Goal: Task Accomplishment & Management: Manage account settings

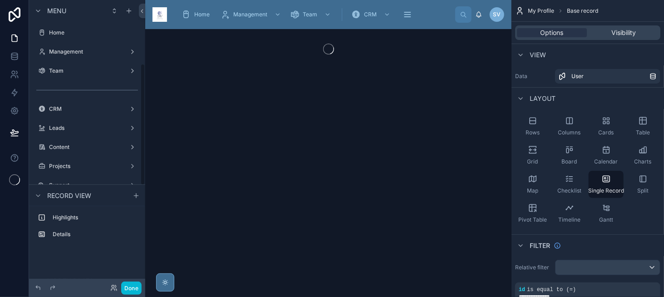
scroll to position [149, 0]
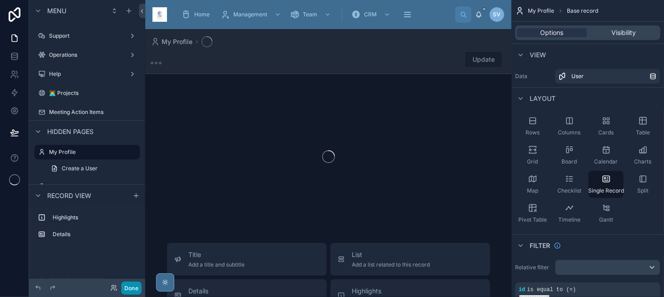
click at [132, 284] on button "Done" at bounding box center [131, 287] width 20 height 13
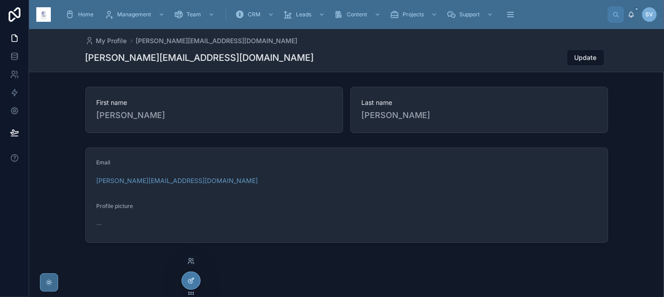
click at [193, 280] on icon at bounding box center [190, 280] width 7 height 7
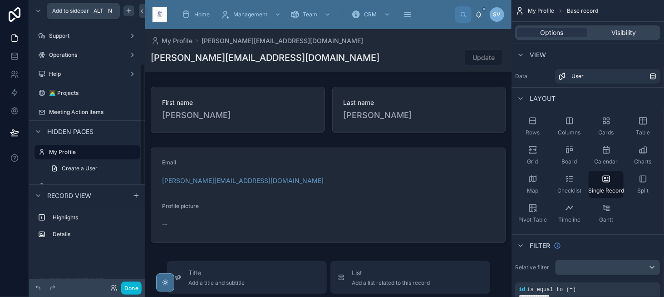
click at [127, 9] on icon "scrollable content" at bounding box center [128, 10] width 7 height 7
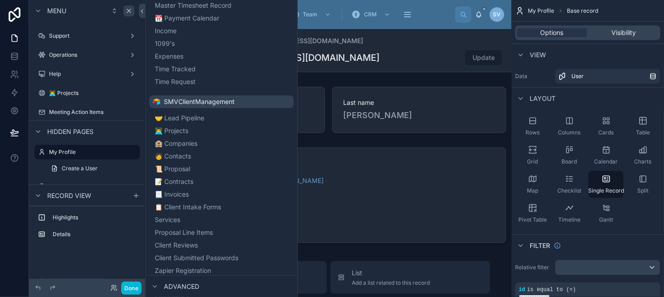
scroll to position [318, 0]
click at [195, 127] on span "👨‍💻 Projects" at bounding box center [183, 129] width 34 height 9
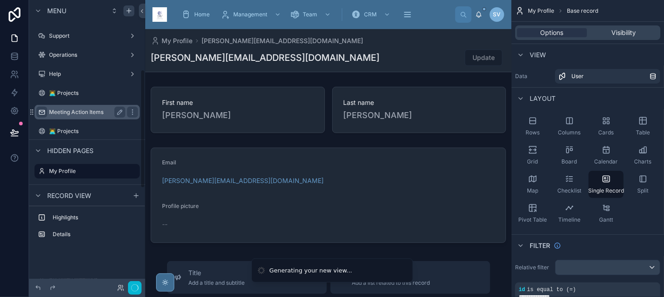
scroll to position [168, 0]
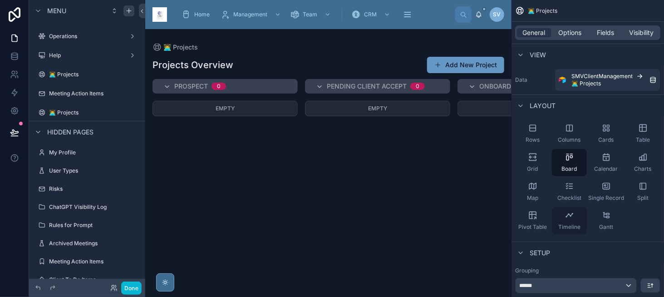
click at [573, 216] on icon "scrollable content" at bounding box center [569, 214] width 9 height 9
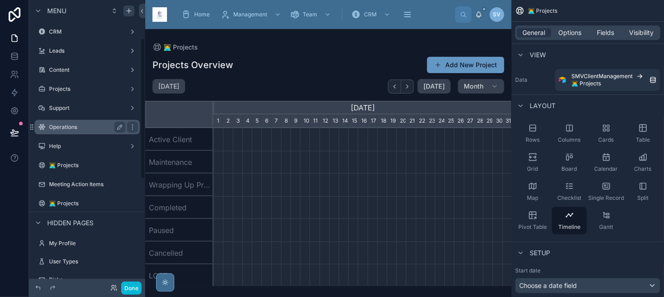
scroll to position [0, 298]
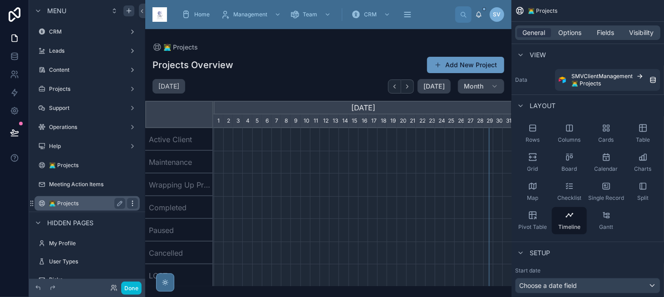
click at [135, 200] on icon "scrollable content" at bounding box center [132, 203] width 7 height 7
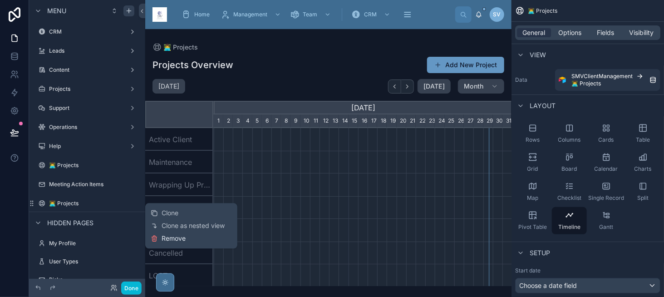
click at [182, 235] on span "Remove" at bounding box center [173, 238] width 24 height 9
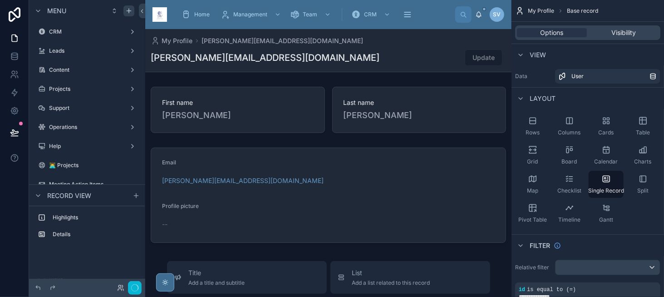
scroll to position [149, 0]
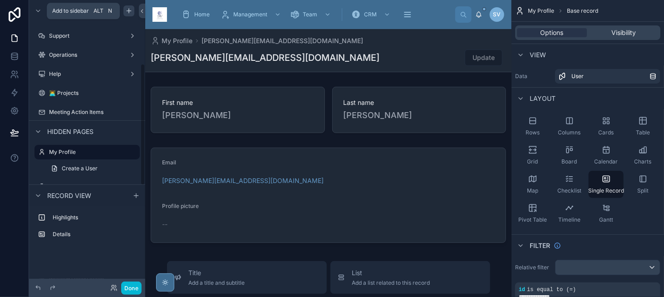
click at [131, 10] on icon "scrollable content" at bounding box center [128, 10] width 7 height 7
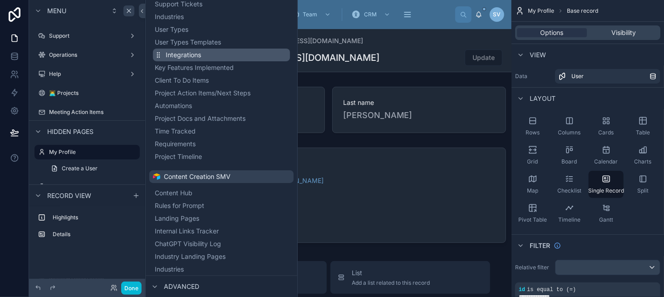
scroll to position [907, 0]
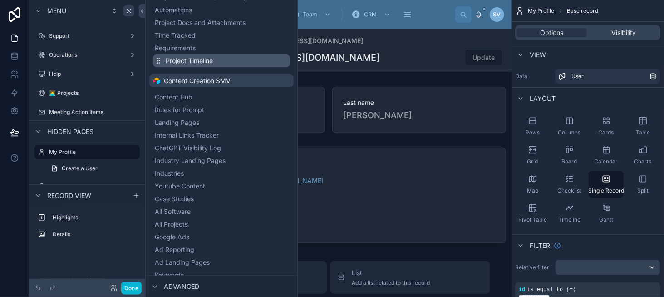
click at [193, 64] on span "Project Timeline" at bounding box center [189, 60] width 47 height 9
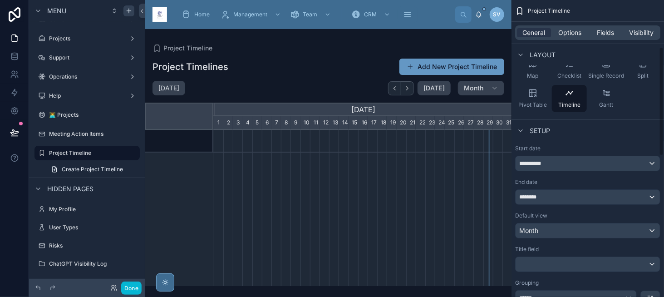
scroll to position [136, 0]
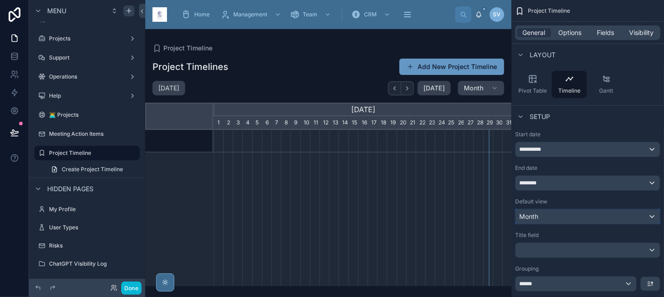
click at [548, 218] on div "Month" at bounding box center [587, 216] width 144 height 15
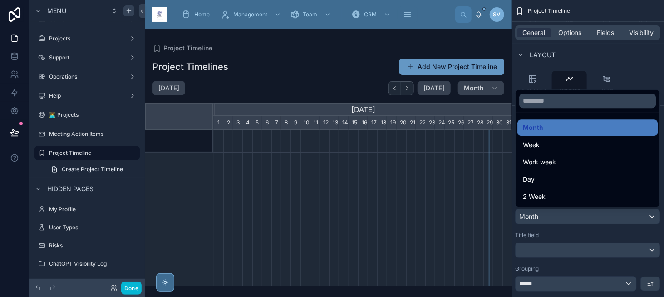
click at [548, 218] on div "scrollable content" at bounding box center [332, 148] width 664 height 297
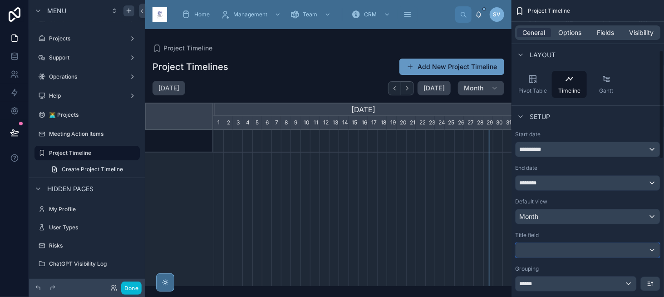
click at [543, 246] on div "scrollable content" at bounding box center [587, 250] width 144 height 15
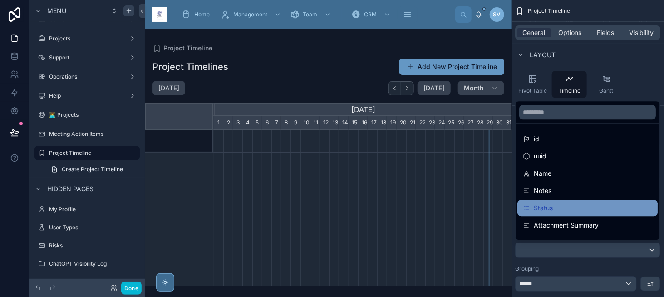
click at [550, 206] on span "Status" at bounding box center [542, 207] width 19 height 11
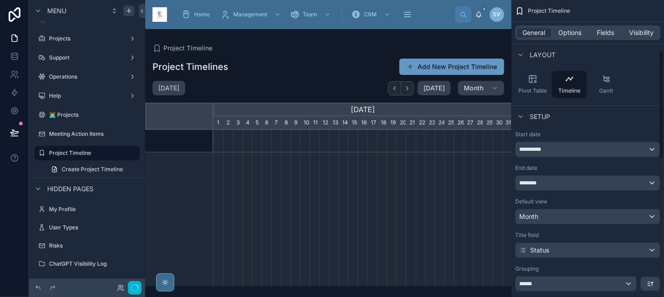
scroll to position [0, 298]
click at [549, 247] on div "Status" at bounding box center [587, 250] width 144 height 15
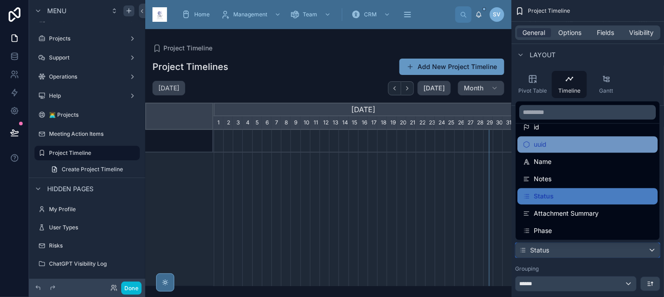
scroll to position [13, 0]
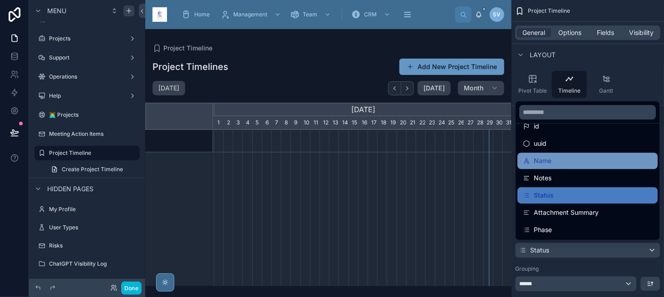
click at [556, 158] on div "Name" at bounding box center [587, 160] width 129 height 11
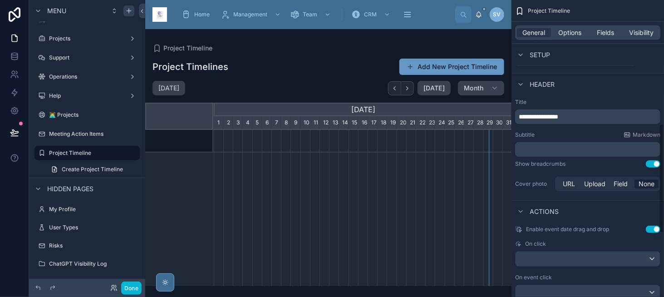
scroll to position [363, 0]
click at [135, 284] on button "Done" at bounding box center [131, 287] width 20 height 13
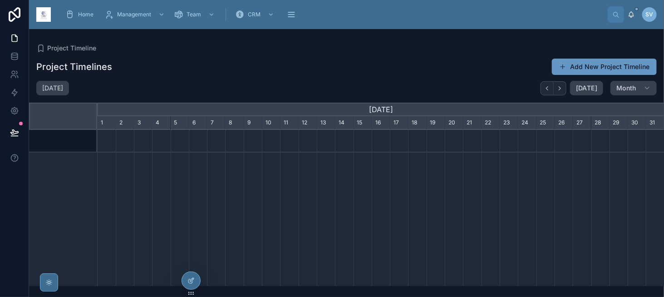
scroll to position [0, 567]
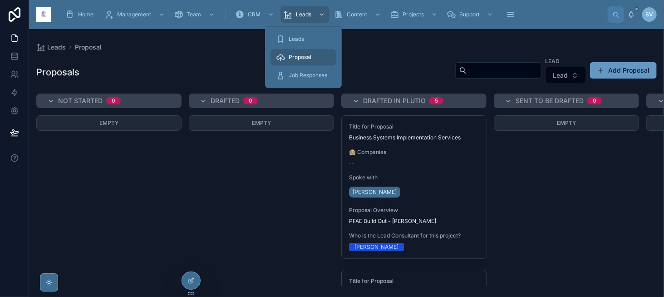
scroll to position [227, 0]
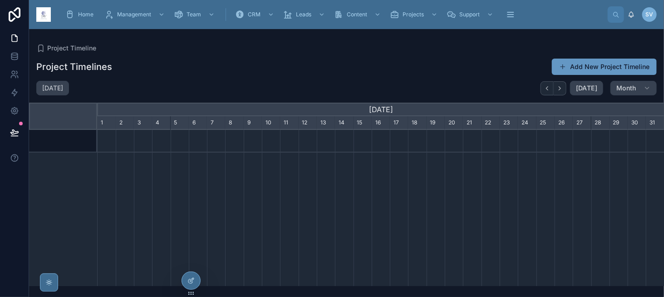
scroll to position [0, 567]
click at [190, 277] on icon at bounding box center [190, 280] width 7 height 7
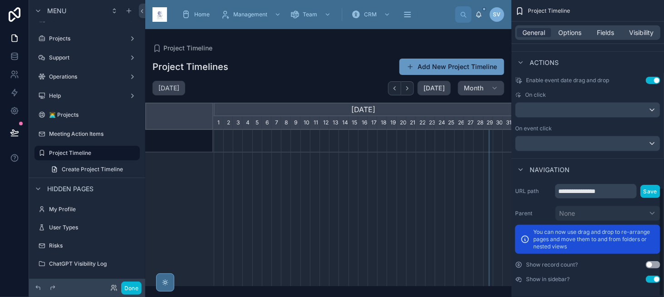
scroll to position [511, 0]
click at [649, 188] on button "Save" at bounding box center [650, 190] width 20 height 13
click at [566, 32] on span "Options" at bounding box center [569, 32] width 23 height 9
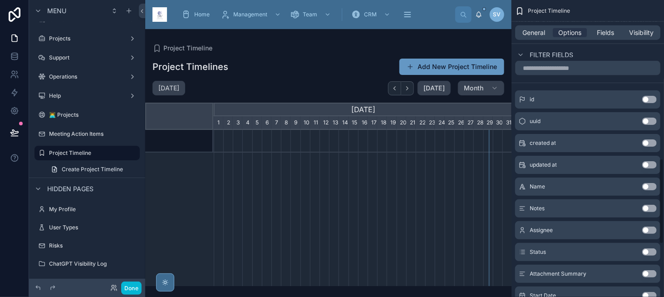
scroll to position [556, 0]
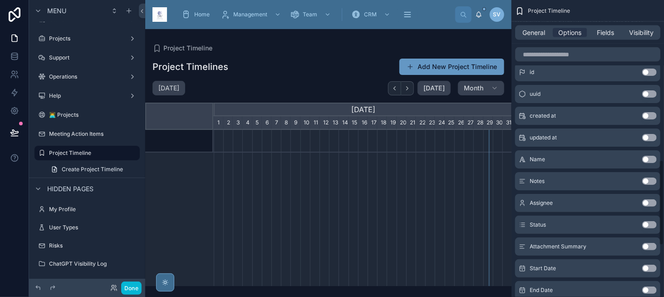
click at [648, 156] on button "Use setting" at bounding box center [649, 159] width 15 height 7
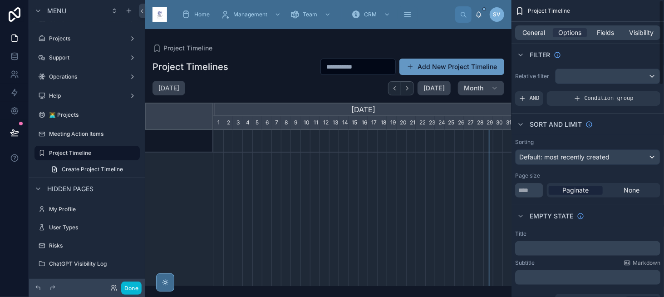
scroll to position [0, 0]
click at [590, 75] on div "scrollable content" at bounding box center [607, 76] width 104 height 15
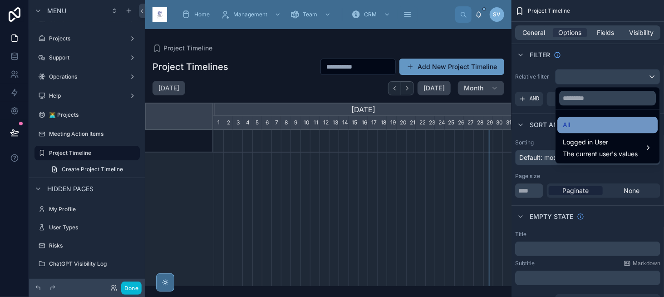
click at [606, 131] on div "All" at bounding box center [607, 125] width 100 height 16
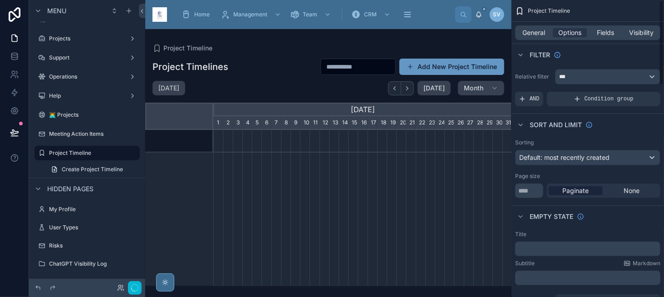
scroll to position [0, 298]
click at [127, 288] on button "Done" at bounding box center [131, 287] width 20 height 13
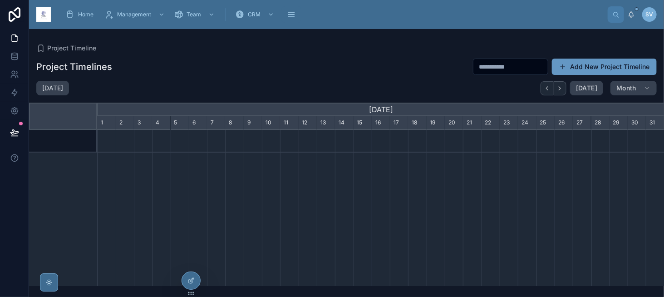
scroll to position [0, 567]
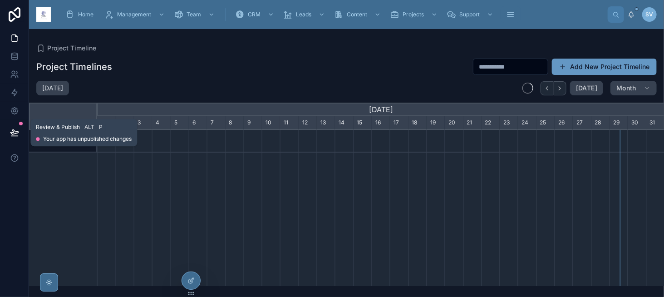
click at [16, 131] on icon at bounding box center [14, 132] width 9 height 9
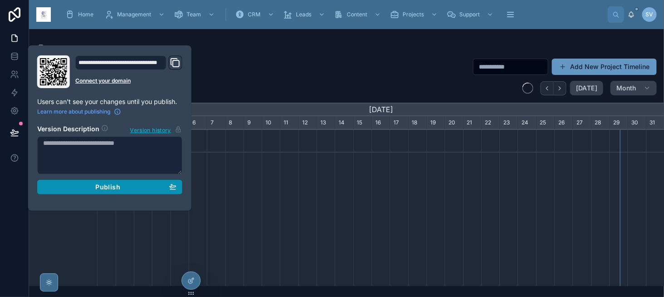
click at [88, 184] on div "Publish" at bounding box center [109, 187] width 133 height 8
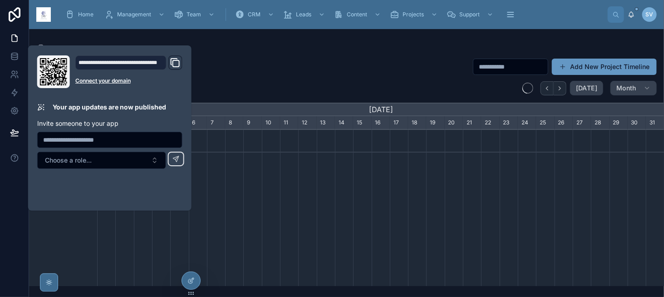
scroll to position [0, 567]
click at [289, 77] on div "Project Timelines Add New Project Timeline [DATE] [DATE] Month [DATE] [DATE] [D…" at bounding box center [346, 169] width 635 height 233
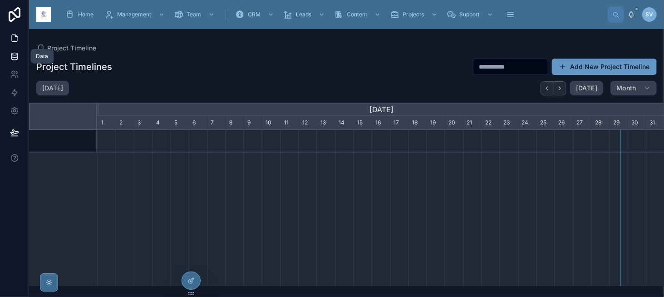
click at [14, 58] on icon at bounding box center [14, 56] width 9 height 9
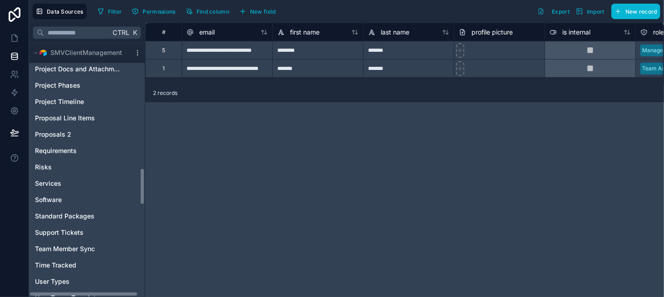
scroll to position [907, 0]
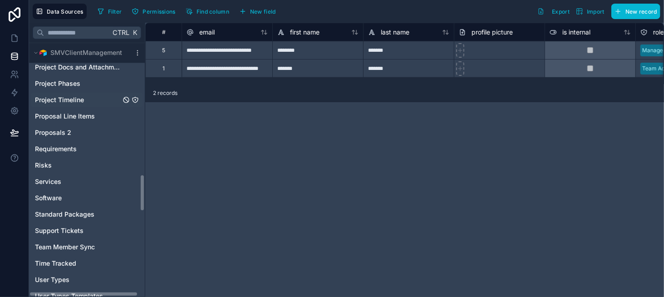
click at [84, 102] on div "Project Timeline" at bounding box center [87, 100] width 112 height 15
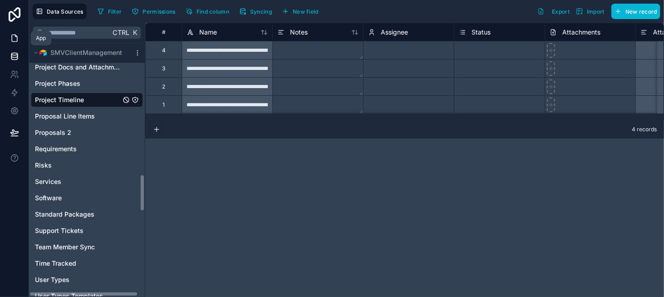
click at [16, 34] on icon at bounding box center [14, 38] width 9 height 9
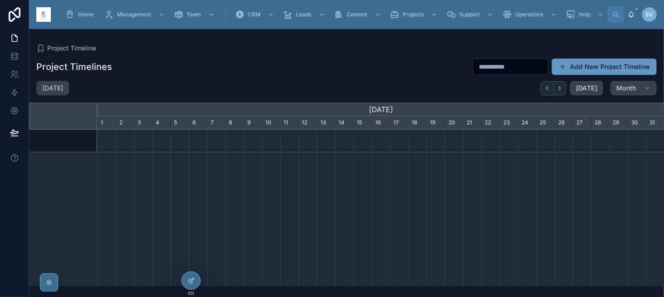
scroll to position [0, 567]
click at [190, 280] on icon at bounding box center [190, 280] width 7 height 7
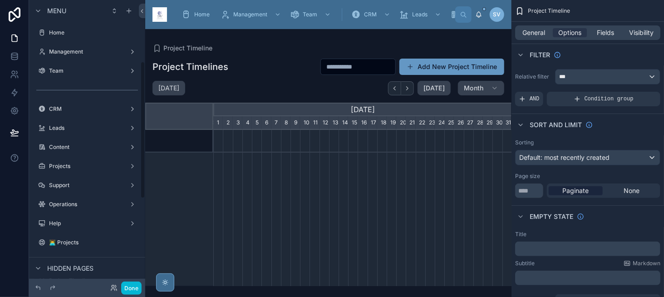
scroll to position [0, 298]
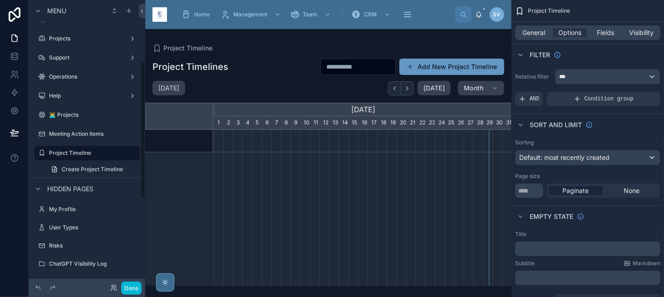
click at [238, 162] on div at bounding box center [328, 157] width 366 height 257
click at [569, 83] on div "***" at bounding box center [607, 76] width 104 height 15
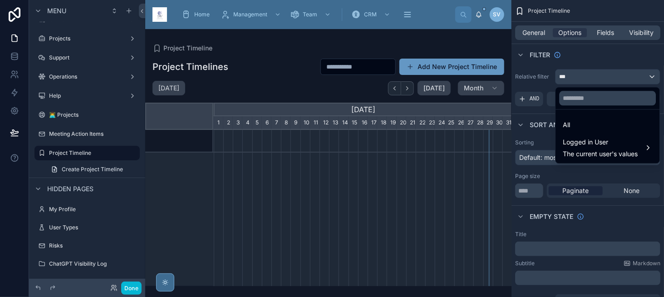
click at [569, 82] on div "scrollable content" at bounding box center [332, 148] width 664 height 297
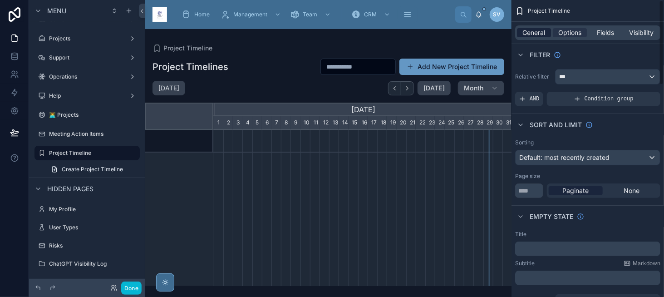
click at [523, 29] on span "General" at bounding box center [534, 32] width 23 height 9
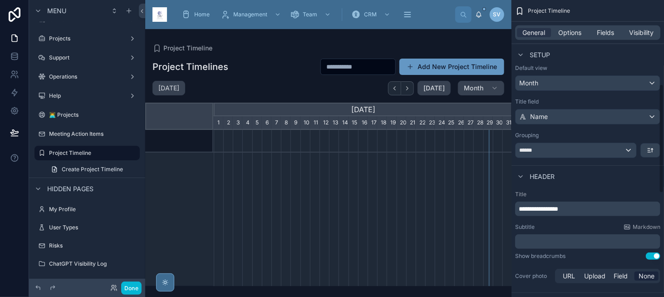
scroll to position [272, 0]
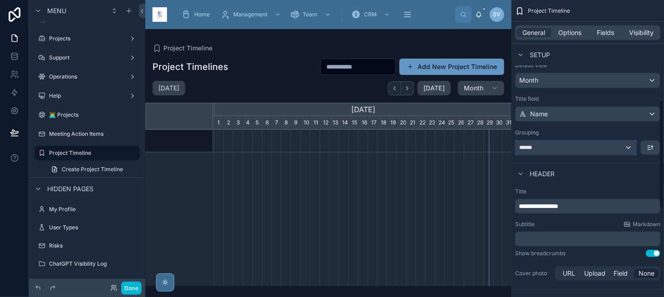
click at [555, 146] on div "******" at bounding box center [575, 147] width 121 height 15
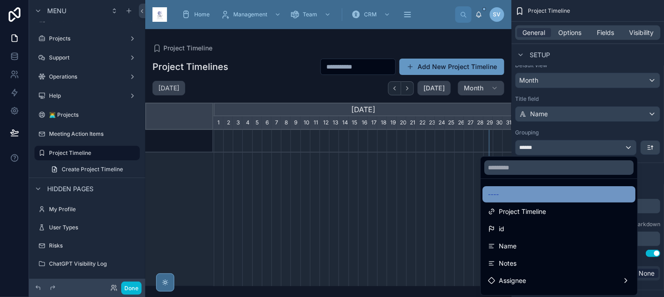
click at [548, 190] on div "----" at bounding box center [559, 194] width 142 height 11
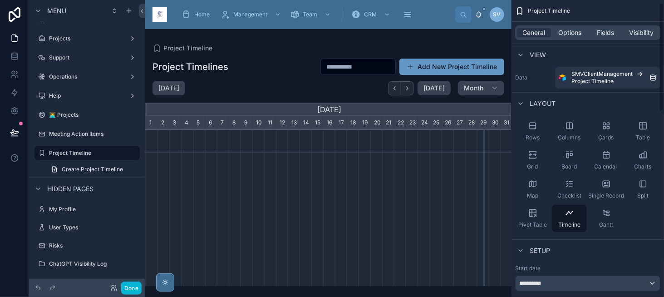
scroll to position [0, 0]
click at [642, 126] on icon "scrollable content" at bounding box center [642, 127] width 9 height 9
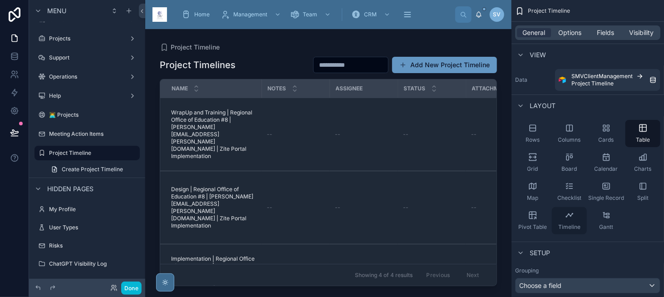
click at [561, 214] on div "Timeline" at bounding box center [569, 220] width 35 height 27
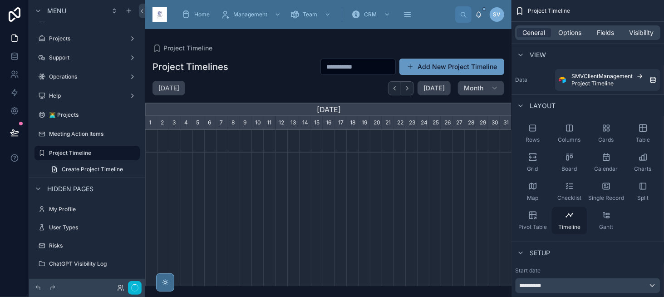
scroll to position [0, 366]
click at [132, 291] on button "Done" at bounding box center [131, 287] width 20 height 13
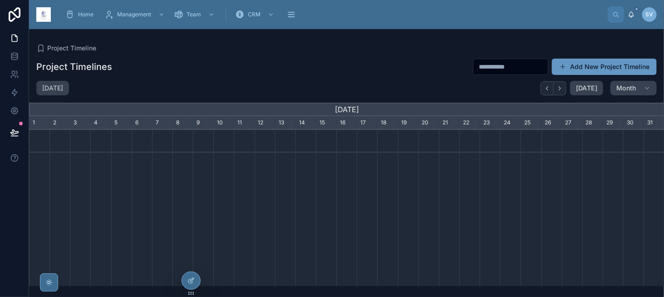
scroll to position [0, 634]
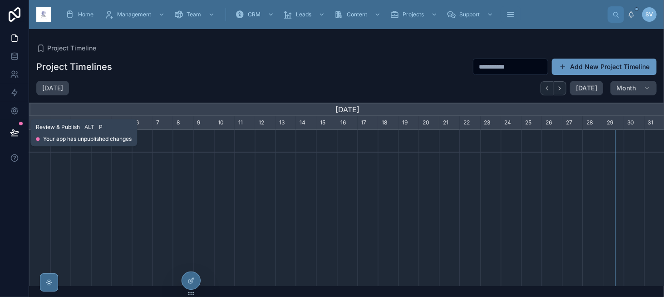
click at [13, 128] on icon at bounding box center [14, 132] width 9 height 9
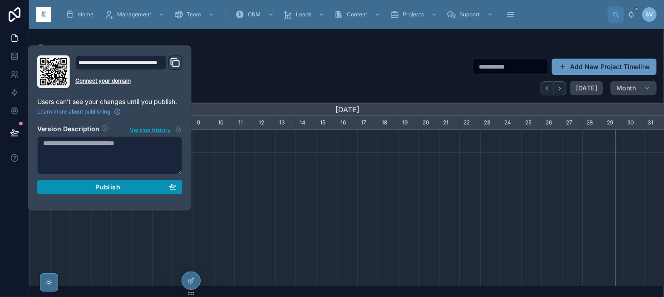
click at [124, 186] on div "Publish" at bounding box center [109, 187] width 133 height 8
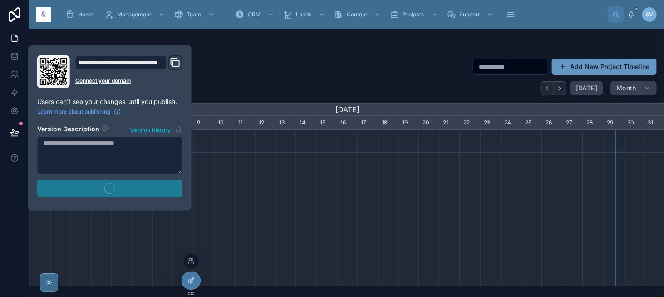
click at [185, 279] on div at bounding box center [191, 280] width 18 height 17
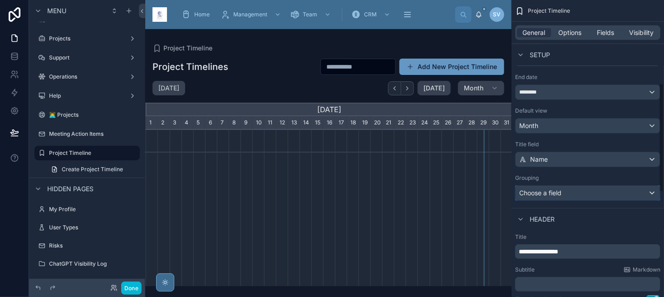
click at [557, 191] on div "Choose a field" at bounding box center [587, 193] width 144 height 15
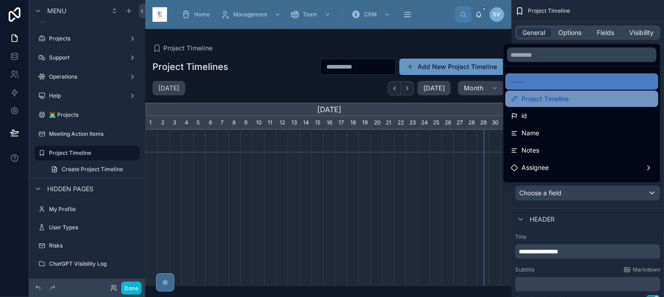
click at [568, 103] on div "Project Timeline" at bounding box center [582, 98] width 142 height 11
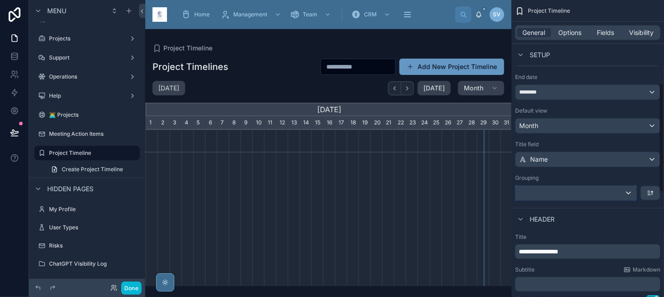
click at [571, 195] on div "scrollable content" at bounding box center [575, 193] width 121 height 15
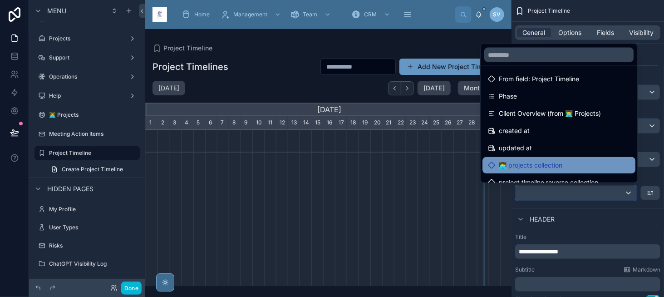
scroll to position [209, 0]
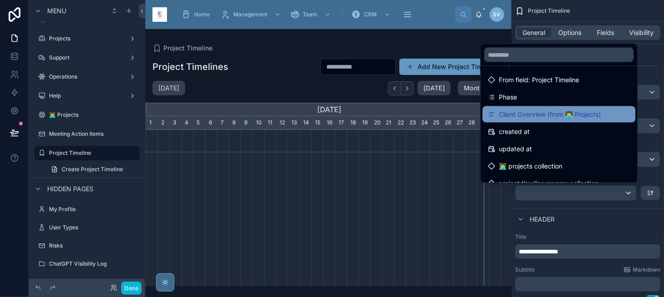
click at [541, 112] on span "Client Overview (from 👨‍💻 Projects)" at bounding box center [550, 114] width 102 height 11
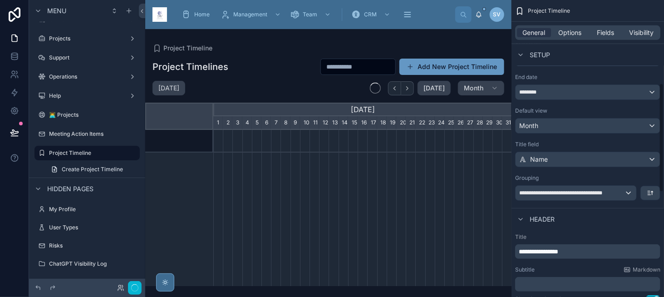
scroll to position [0, 298]
click at [409, 85] on div at bounding box center [328, 157] width 366 height 257
click at [411, 87] on icon "button" at bounding box center [407, 88] width 7 height 7
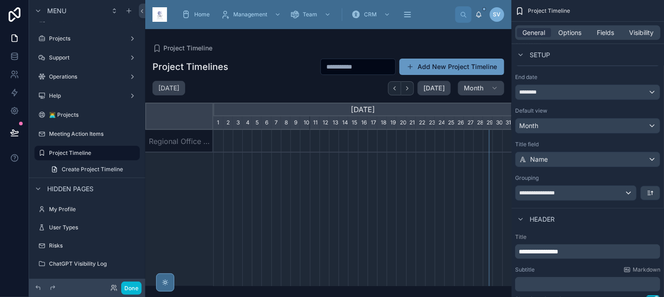
click at [411, 87] on icon "button" at bounding box center [407, 88] width 7 height 7
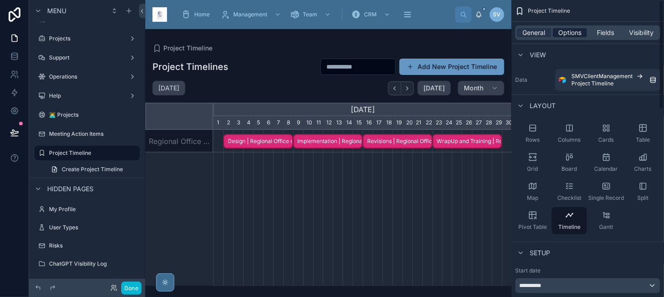
click at [568, 30] on span "Options" at bounding box center [569, 32] width 23 height 9
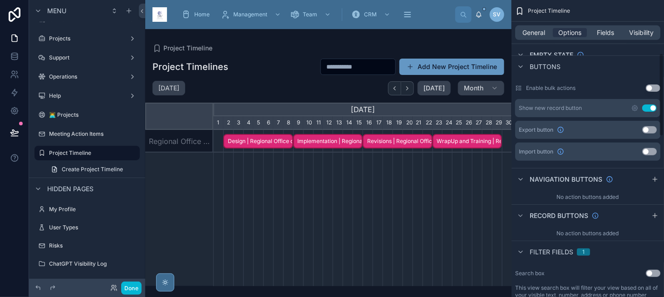
scroll to position [272, 0]
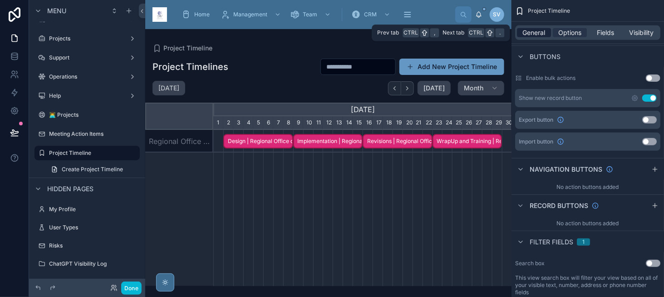
click at [528, 35] on span "General" at bounding box center [534, 32] width 23 height 9
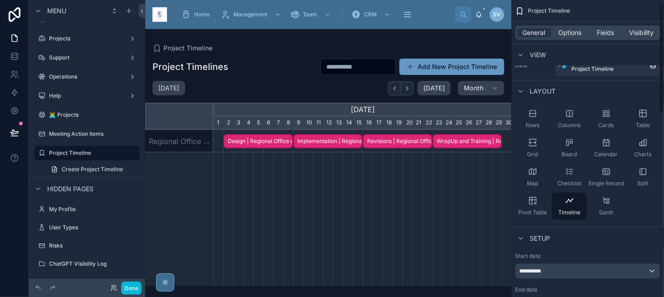
scroll to position [12, 0]
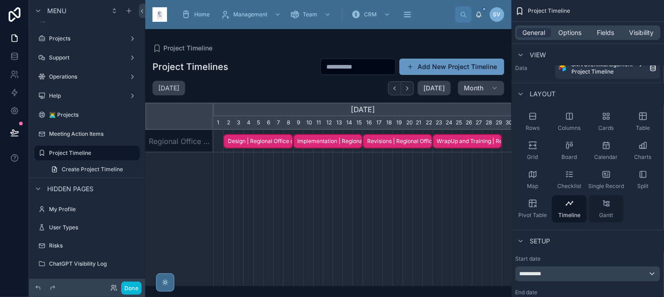
click at [611, 207] on div "Gantt" at bounding box center [605, 208] width 35 height 27
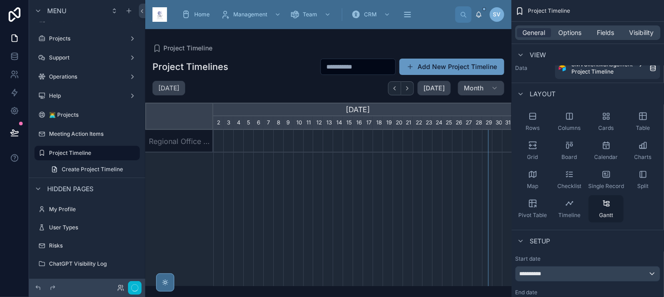
scroll to position [0, 298]
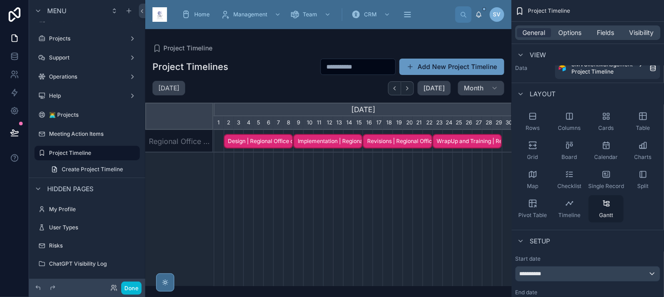
click at [606, 207] on icon "scrollable content" at bounding box center [605, 203] width 9 height 9
click at [124, 289] on button "Done" at bounding box center [131, 287] width 20 height 13
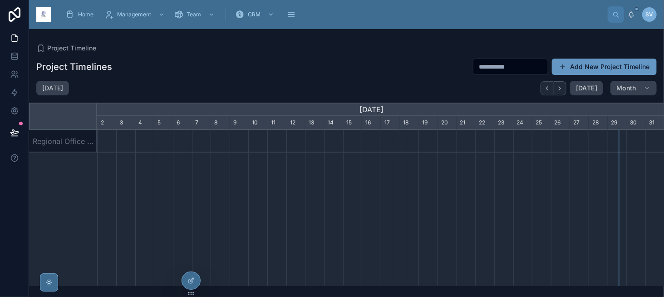
scroll to position [0, 567]
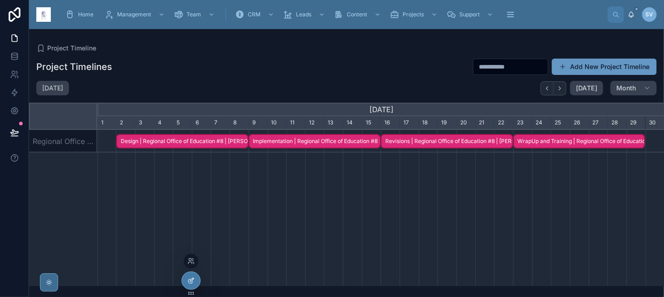
click at [193, 279] on icon at bounding box center [192, 280] width 4 height 4
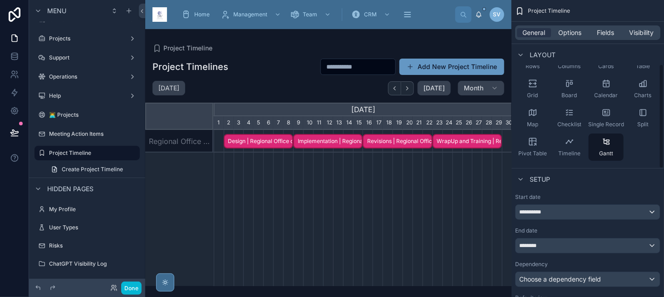
scroll to position [45, 0]
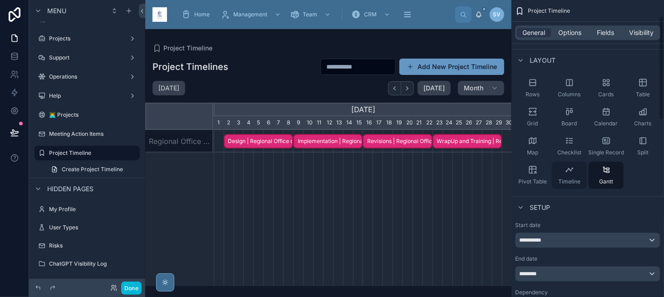
click at [562, 172] on div "Timeline" at bounding box center [569, 174] width 35 height 27
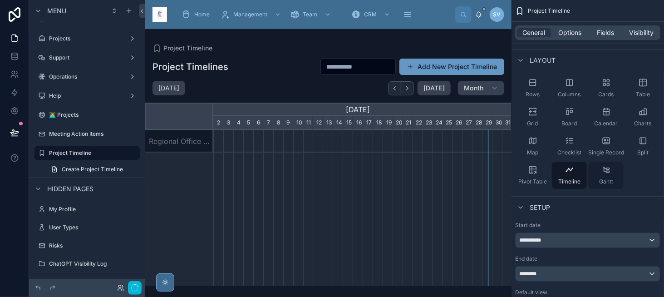
scroll to position [0, 298]
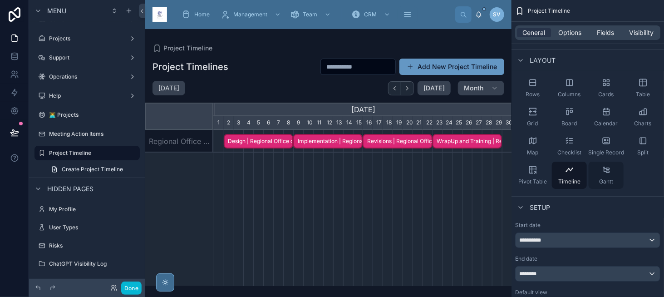
click at [600, 173] on div "Gantt" at bounding box center [605, 174] width 35 height 27
click at [573, 36] on span "Options" at bounding box center [569, 32] width 23 height 9
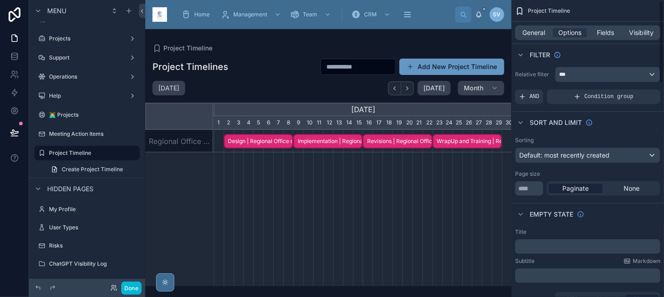
scroll to position [0, 0]
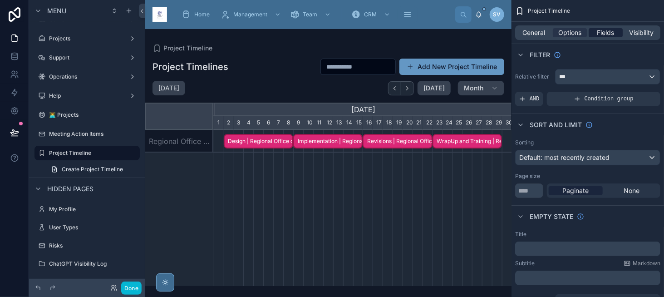
click at [596, 34] on div "Fields" at bounding box center [605, 32] width 34 height 9
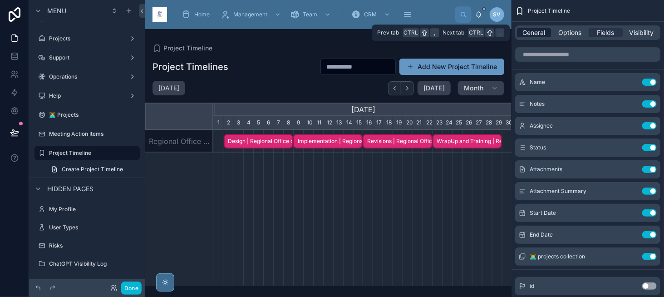
click at [522, 31] on div "General" at bounding box center [534, 32] width 34 height 9
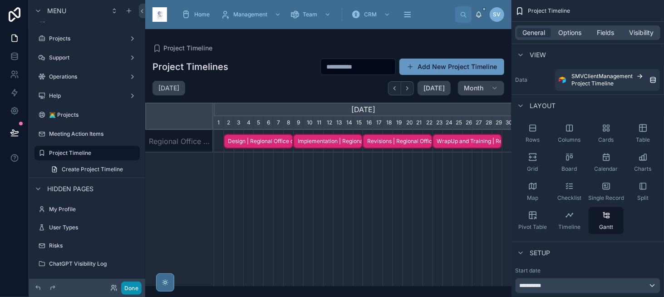
click at [137, 288] on button "Done" at bounding box center [131, 287] width 20 height 13
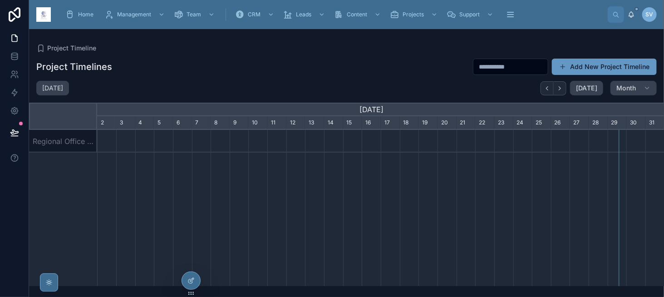
scroll to position [0, 567]
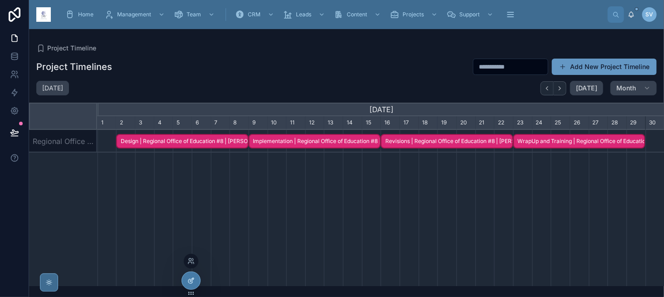
click at [186, 275] on div at bounding box center [191, 280] width 18 height 17
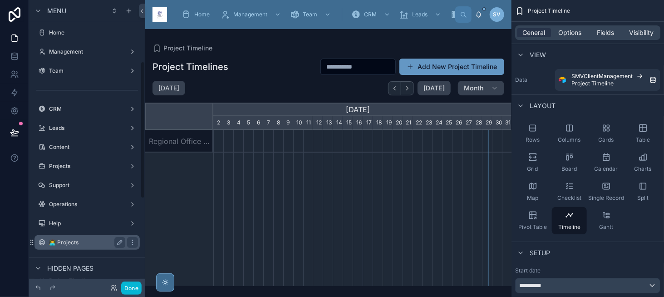
scroll to position [0, 298]
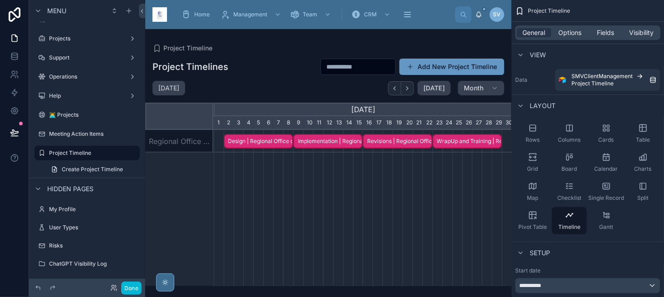
click at [212, 117] on div at bounding box center [328, 157] width 366 height 257
click at [210, 115] on div at bounding box center [179, 116] width 68 height 27
click at [191, 141] on div "Regional Office of Education #8 | [PERSON_NAME][EMAIL_ADDRESS][PERSON_NAME][DOM…" at bounding box center [179, 141] width 68 height 23
click at [271, 143] on span "Design | Regional Office of Education #8 | [PERSON_NAME][EMAIL_ADDRESS][PERSON_…" at bounding box center [259, 141] width 68 height 15
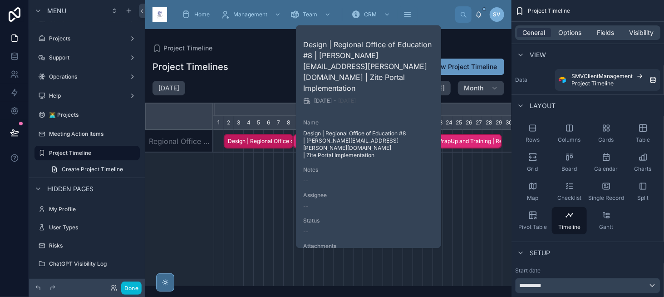
scroll to position [0, 0]
click at [244, 184] on div "WrapUp and Training | Regional Office of Education #8 | [PERSON_NAME][EMAIL_ADD…" at bounding box center [362, 208] width 298 height 156
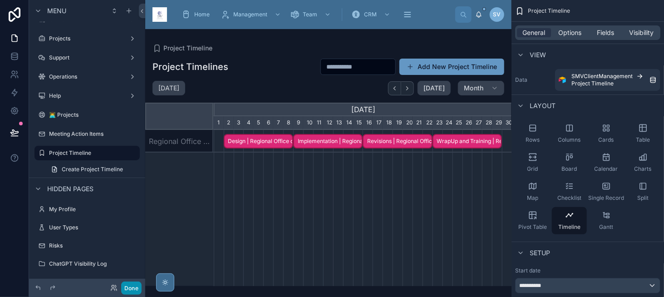
click at [131, 285] on button "Done" at bounding box center [131, 287] width 20 height 13
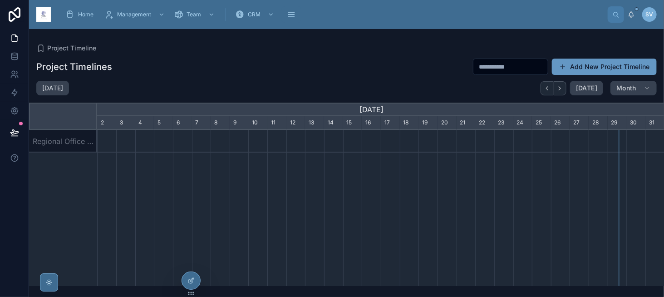
scroll to position [0, 567]
